Goal: Register for event/course

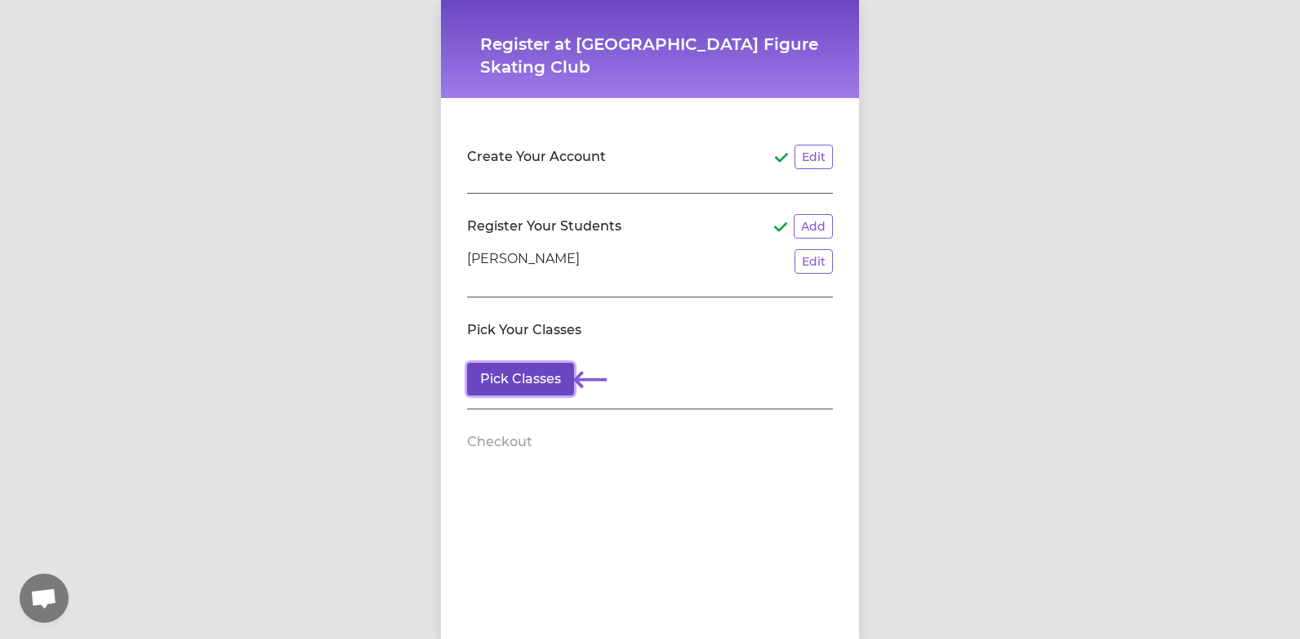
click at [554, 379] on button "Pick Classes" at bounding box center [520, 379] width 107 height 33
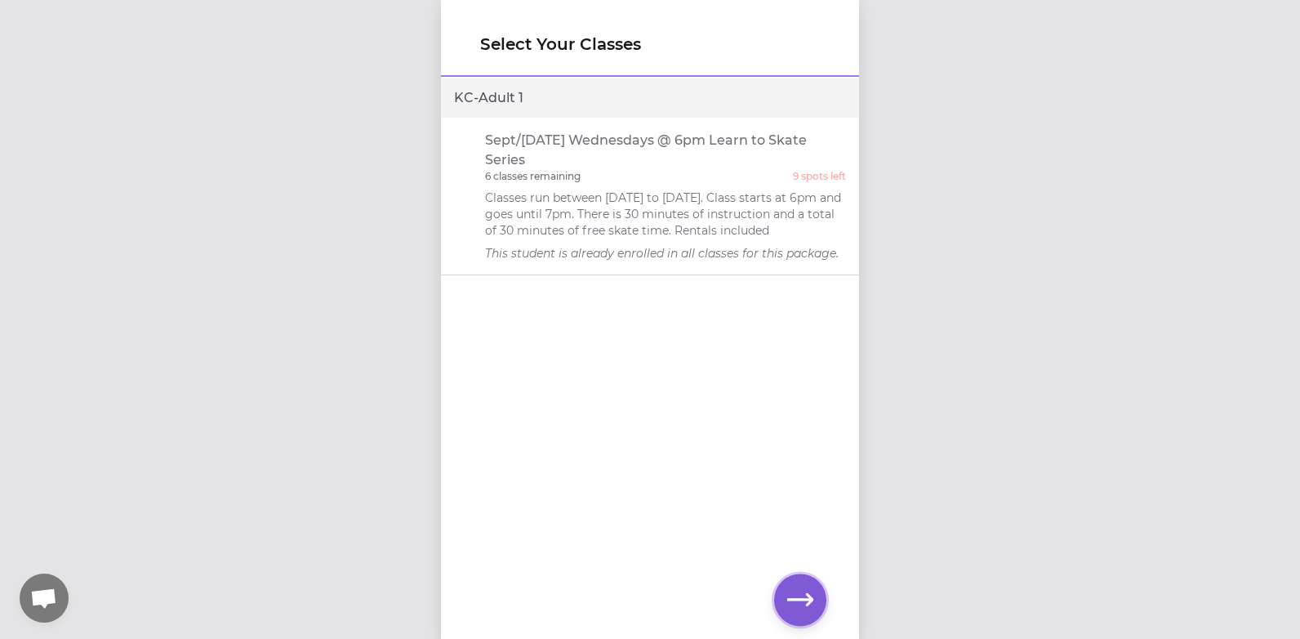
click at [799, 597] on icon "button" at bounding box center [800, 599] width 26 height 26
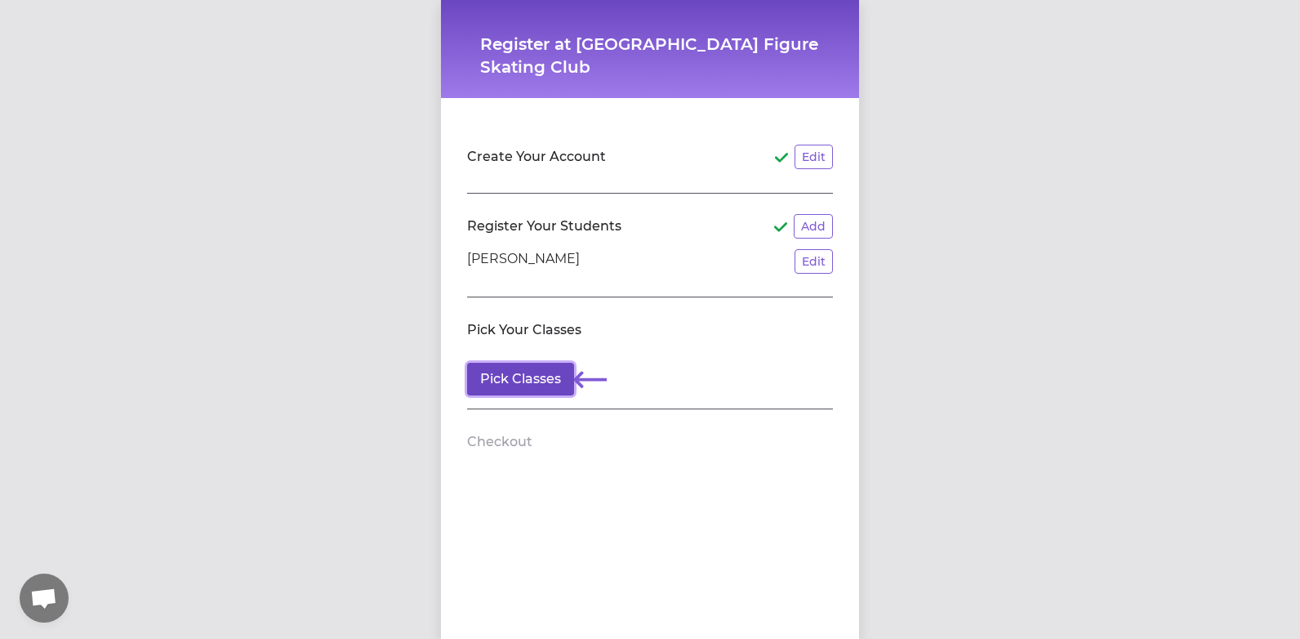
click at [503, 383] on button "Pick Classes" at bounding box center [520, 379] width 107 height 33
